Goal: Register for event/course

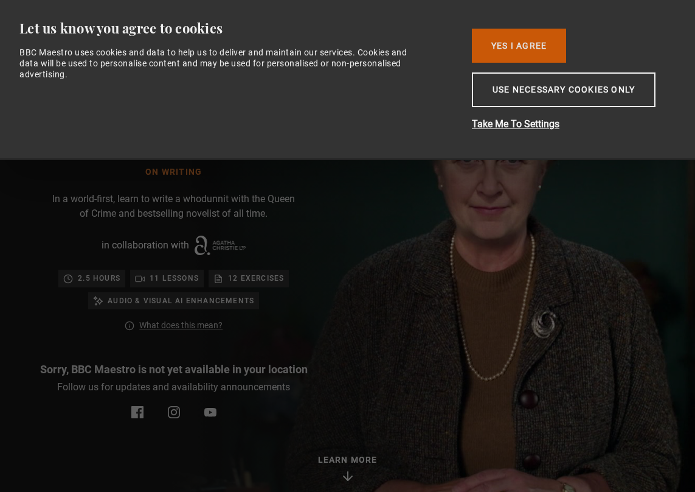
click at [503, 44] on button "Yes I Agree" at bounding box center [519, 46] width 94 height 34
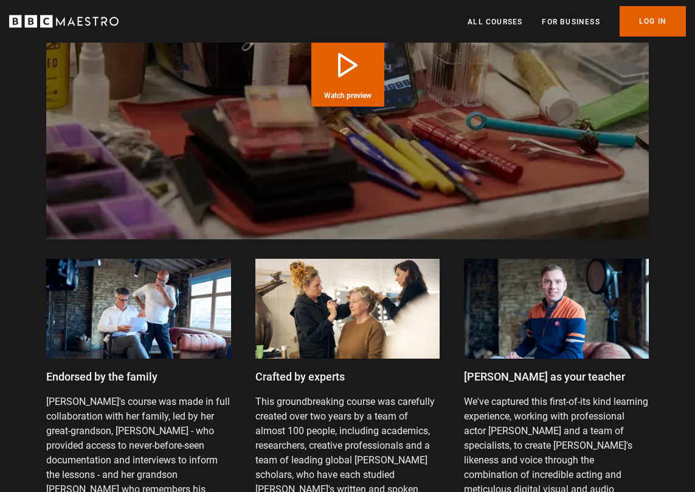
scroll to position [2140, 0]
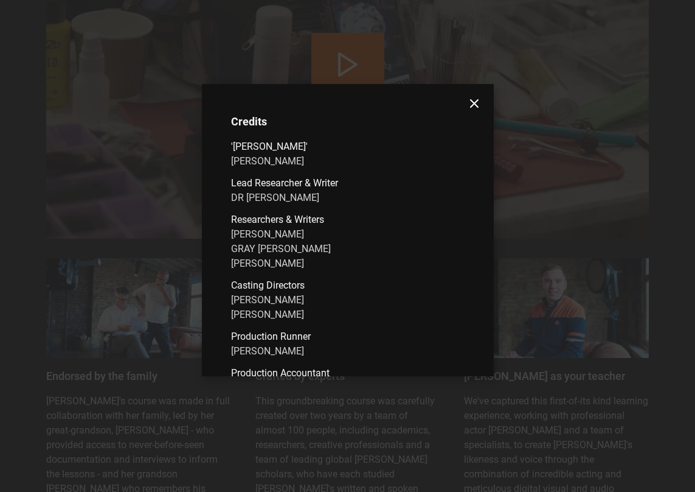
scroll to position [0, 1950]
click at [474, 102] on icon "submit" at bounding box center [474, 103] width 7 height 7
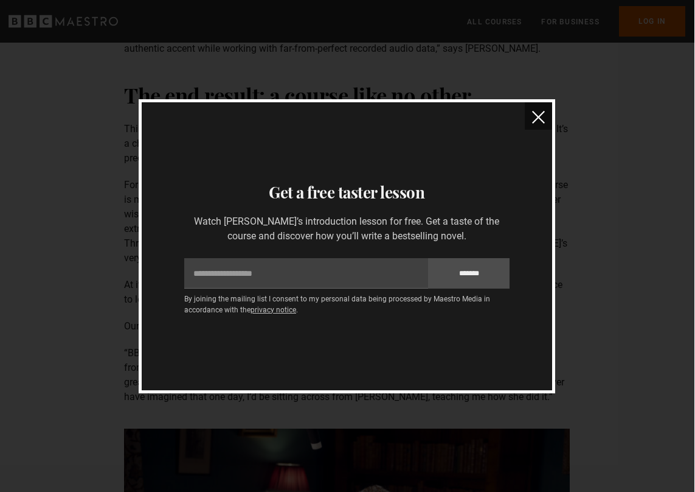
scroll to position [4817, 0]
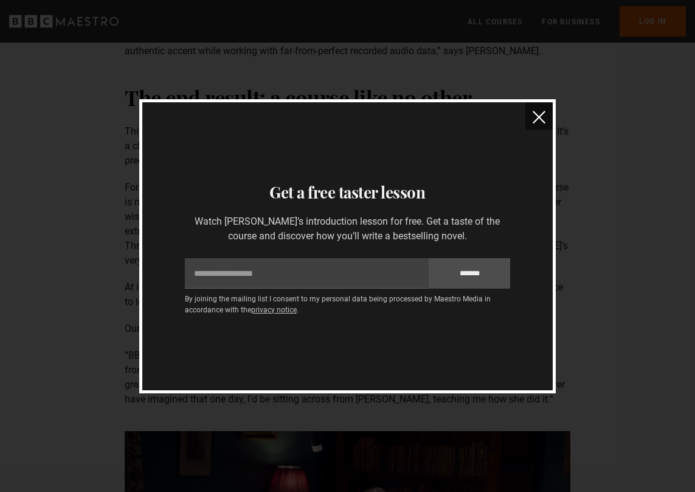
click at [541, 116] on img "close" at bounding box center [539, 117] width 13 height 13
click at [535, 180] on p "For James Prichard, Christie’s great-grandson and CEO of Agatha Christie Limite…" at bounding box center [348, 224] width 446 height 88
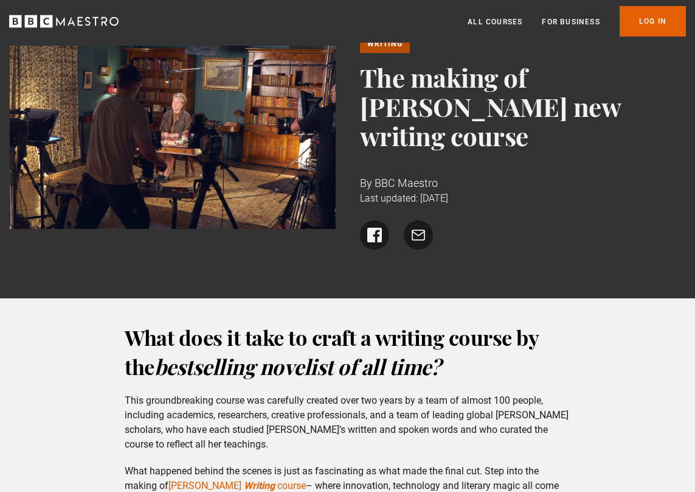
scroll to position [0, 0]
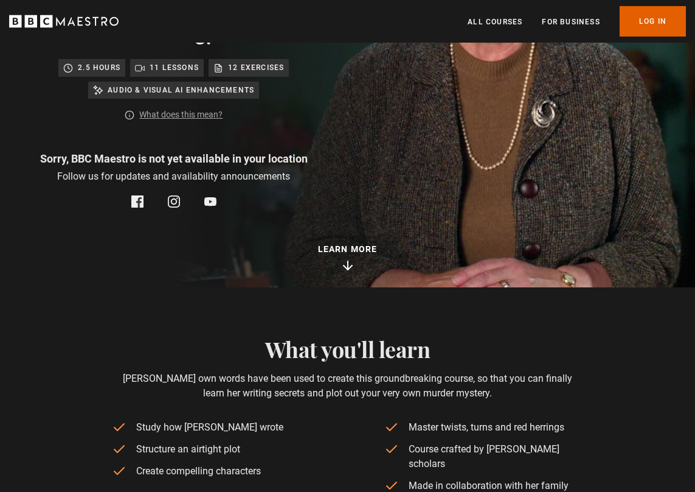
scroll to position [0, 195]
click at [164, 114] on link "What does this mean?" at bounding box center [180, 114] width 83 height 13
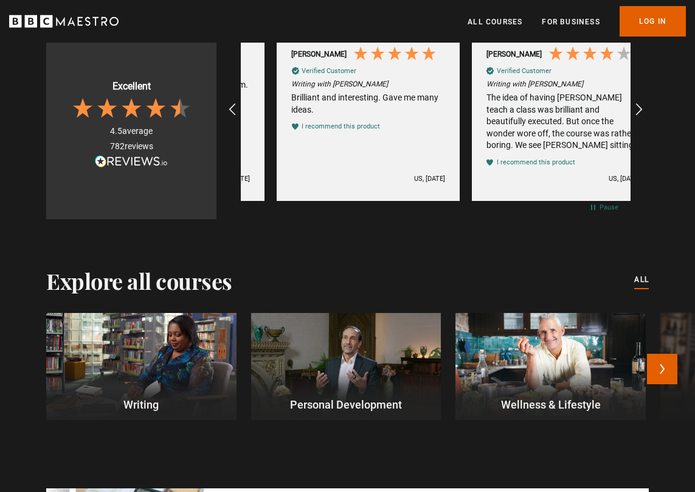
scroll to position [0, 390]
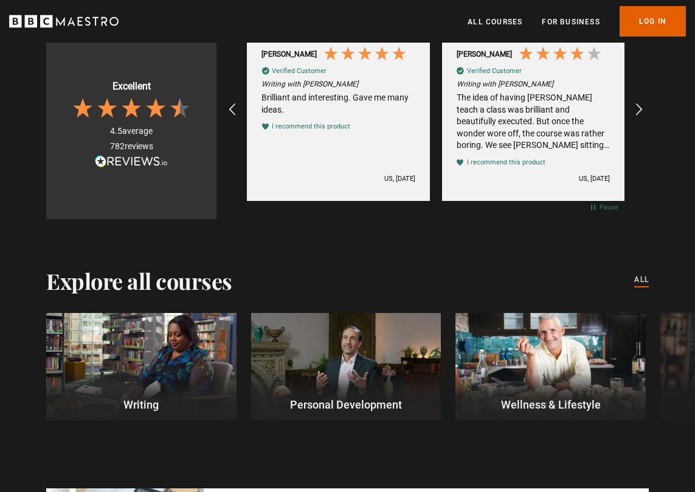
click at [642, 273] on link "All courses" at bounding box center [642, 279] width 15 height 13
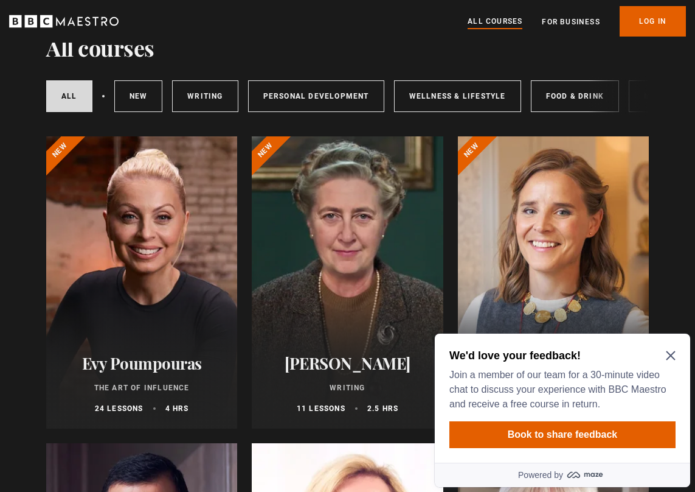
click at [672, 353] on icon "Close Maze Prompt" at bounding box center [670, 355] width 9 height 9
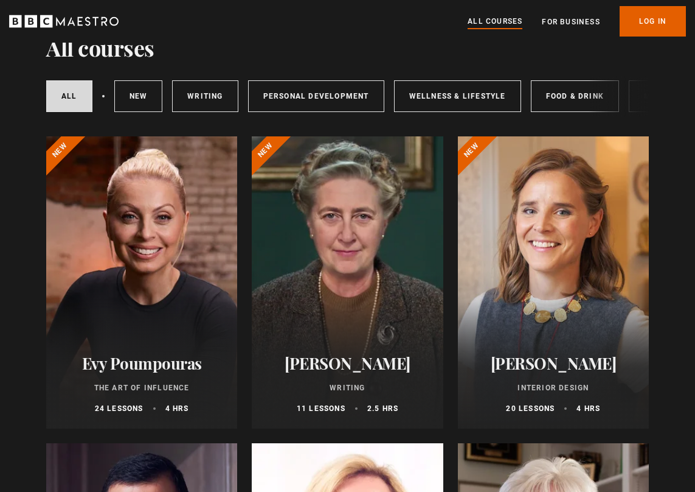
click at [359, 366] on h2 "[PERSON_NAME]" at bounding box center [347, 362] width 162 height 19
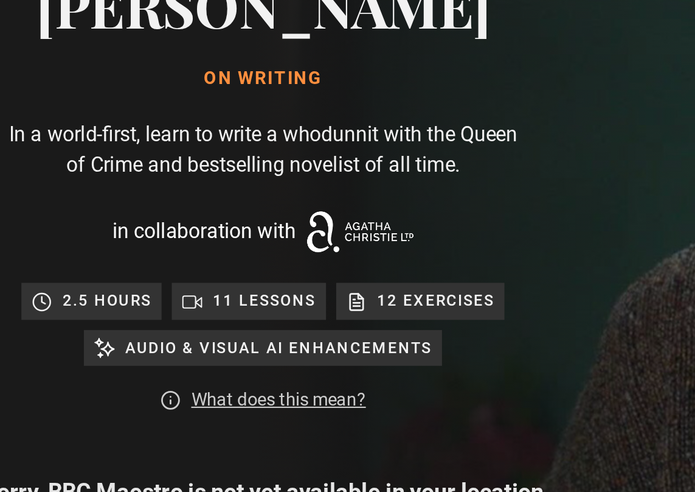
click at [135, 274] on icon at bounding box center [140, 279] width 10 height 10
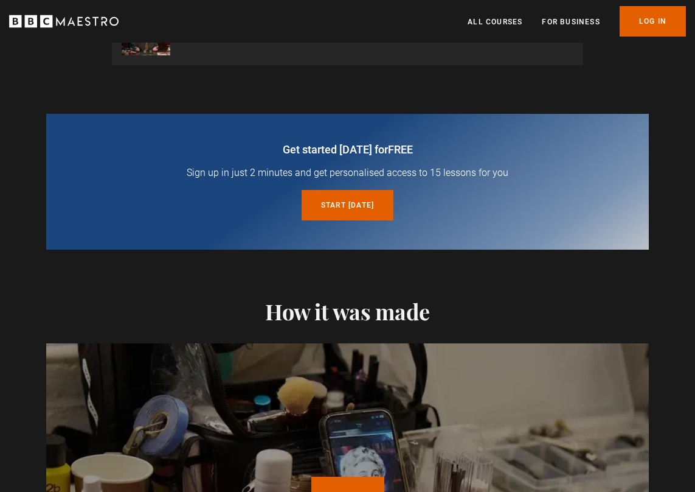
scroll to position [1689, 0]
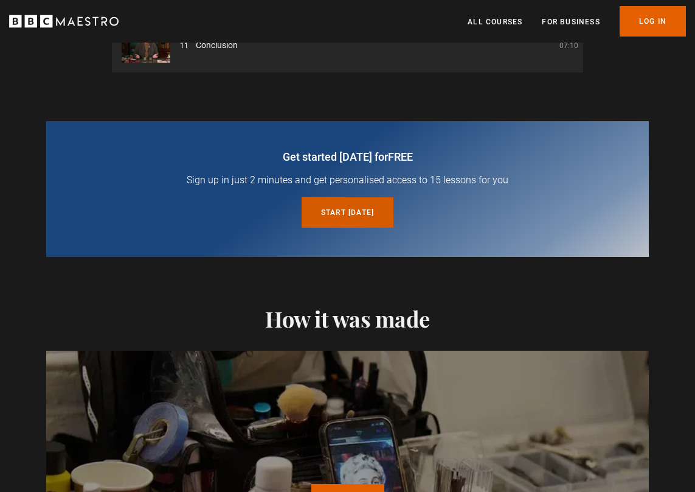
click at [355, 203] on link "Start today for free" at bounding box center [348, 212] width 92 height 30
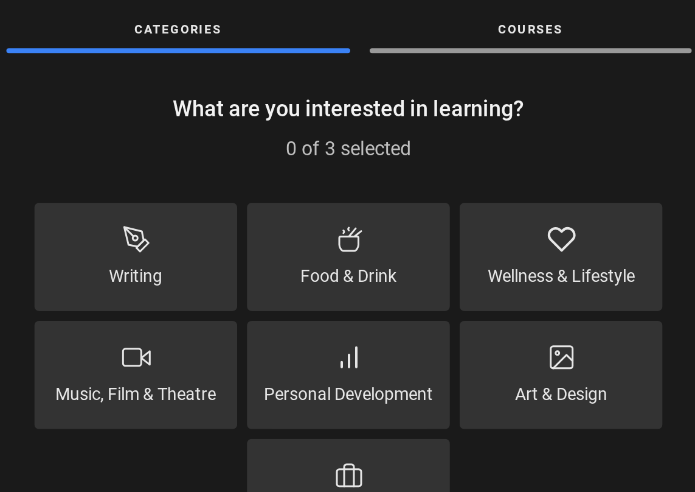
click at [228, 358] on p "Writing" at bounding box center [241, 364] width 27 height 13
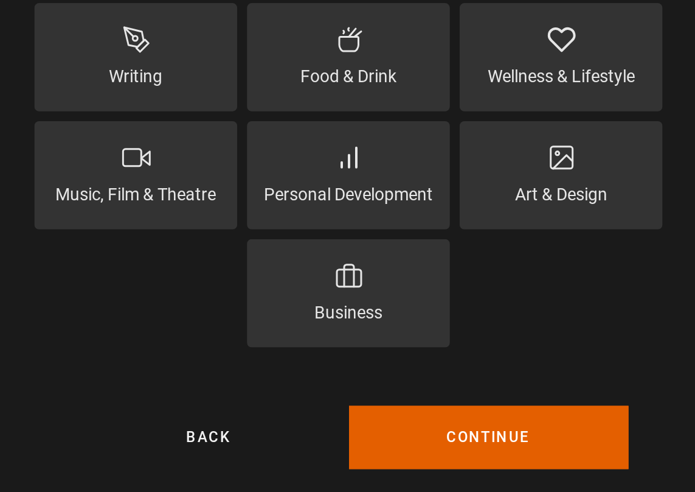
scroll to position [82, 0]
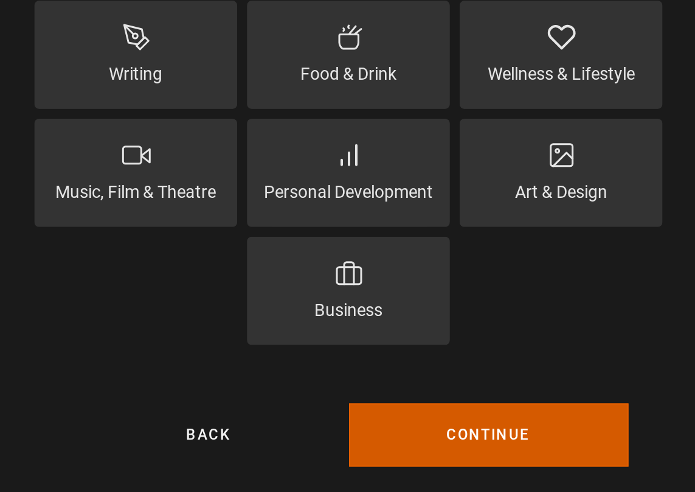
click at [348, 447] on button "Continue" at bounding box center [418, 463] width 140 height 32
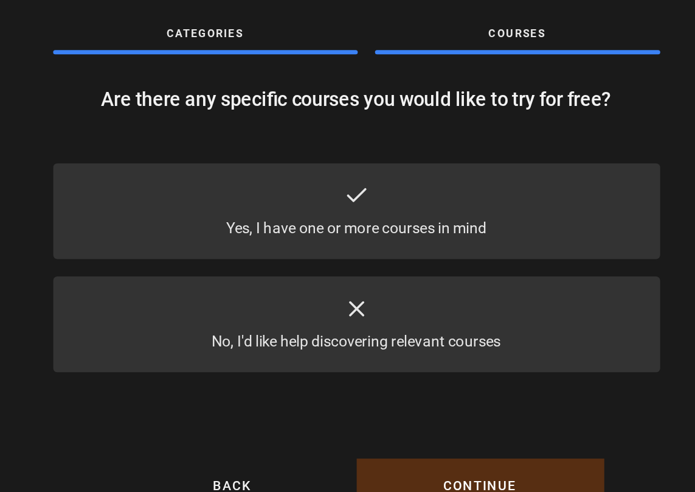
click at [274, 200] on p "Yes, I have one or more courses in mind" at bounding box center [347, 206] width 147 height 13
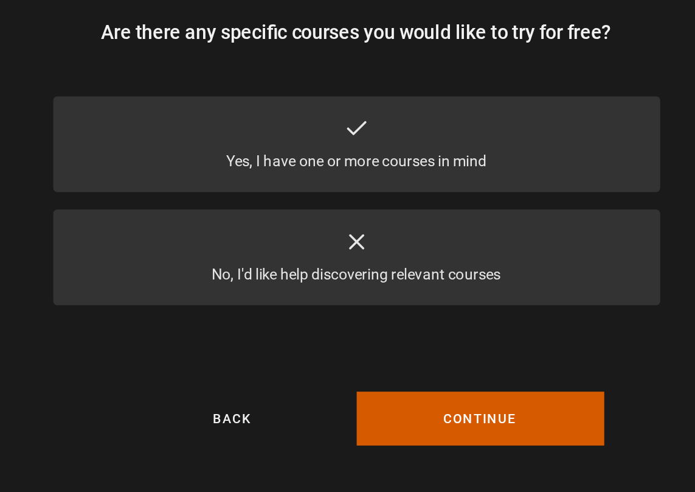
click at [348, 336] on button "Continue" at bounding box center [418, 351] width 140 height 30
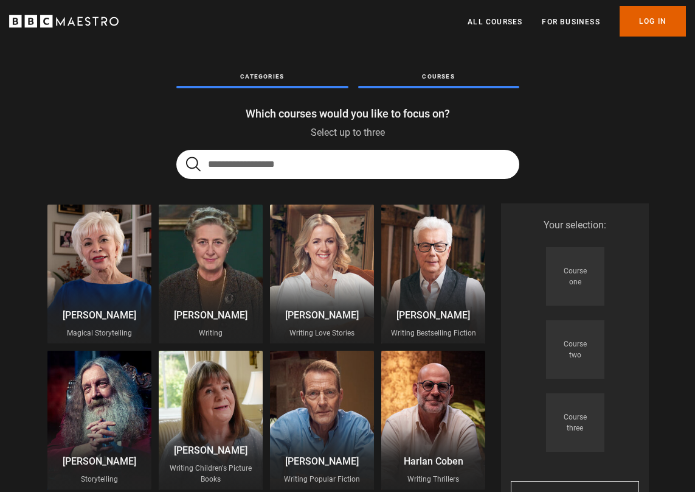
click at [209, 316] on p "[PERSON_NAME]" at bounding box center [211, 315] width 94 height 15
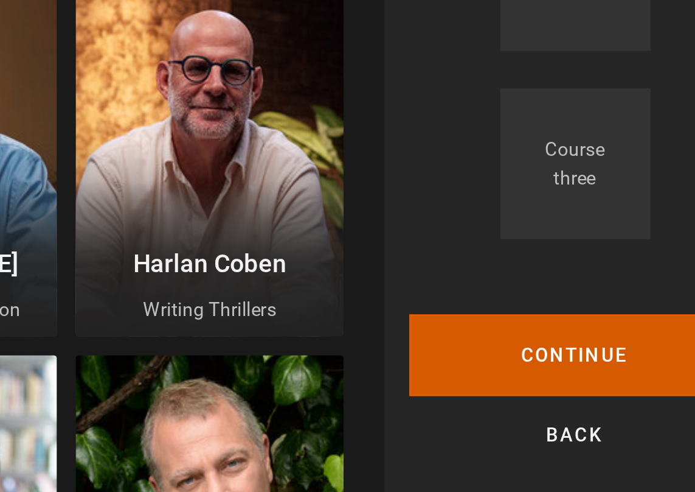
scroll to position [154, 0]
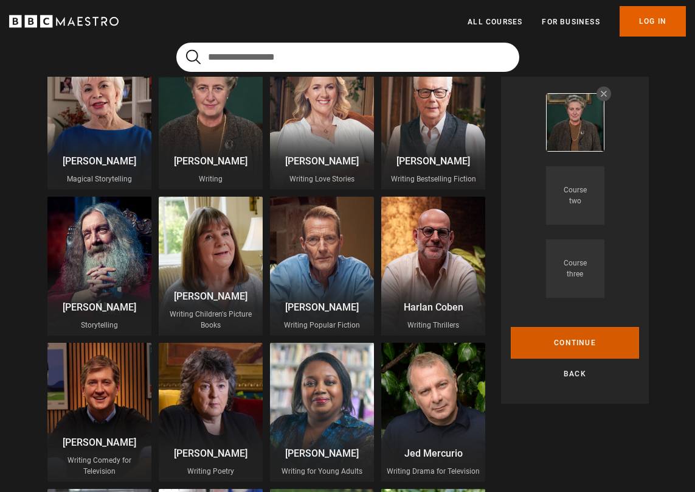
click at [579, 343] on button "Continue" at bounding box center [575, 343] width 128 height 32
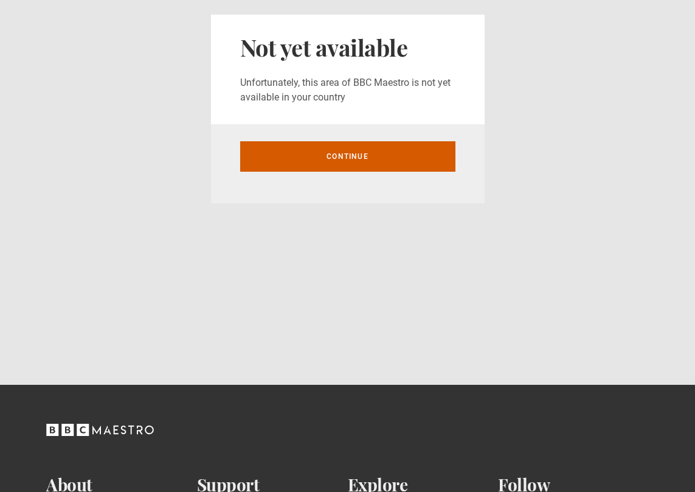
click at [347, 158] on link "Continue" at bounding box center [347, 156] width 215 height 30
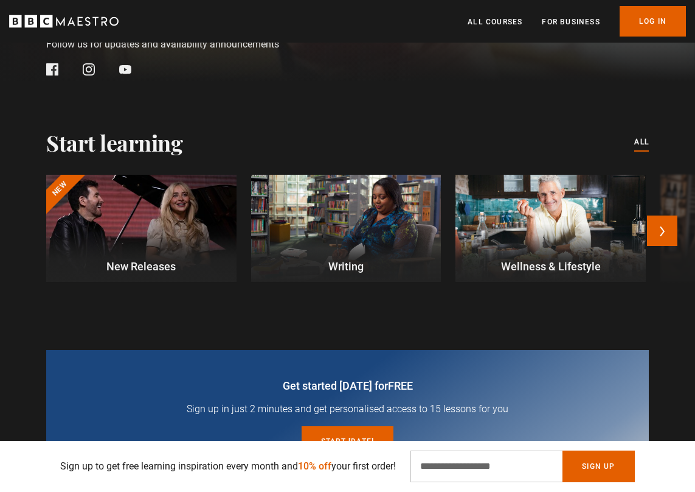
scroll to position [297, 0]
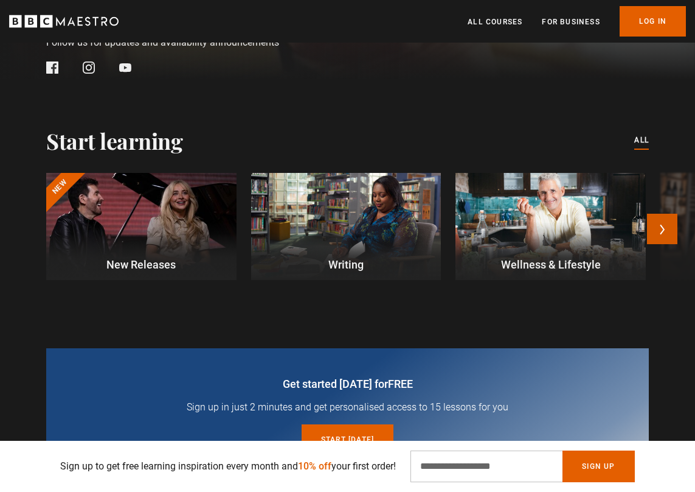
click at [664, 229] on button "Next" at bounding box center [662, 229] width 30 height 30
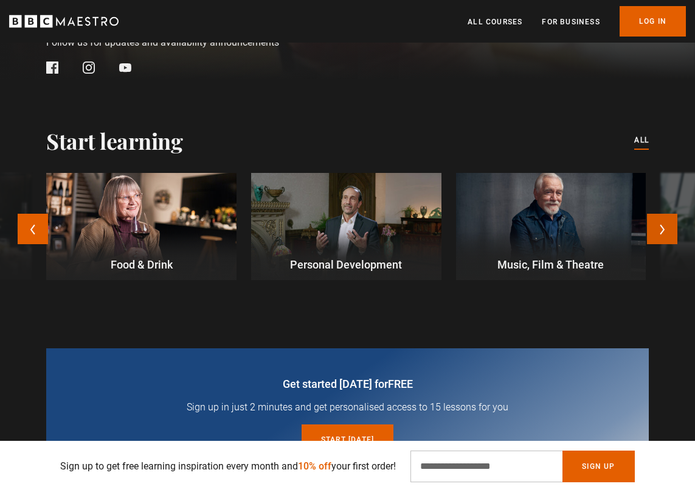
click at [663, 231] on button "Next" at bounding box center [662, 229] width 30 height 30
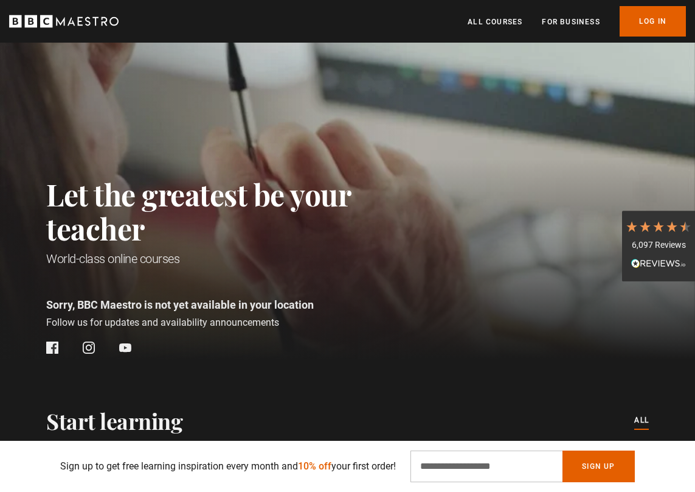
scroll to position [0, 0]
